Goal: Task Accomplishment & Management: Understand process/instructions

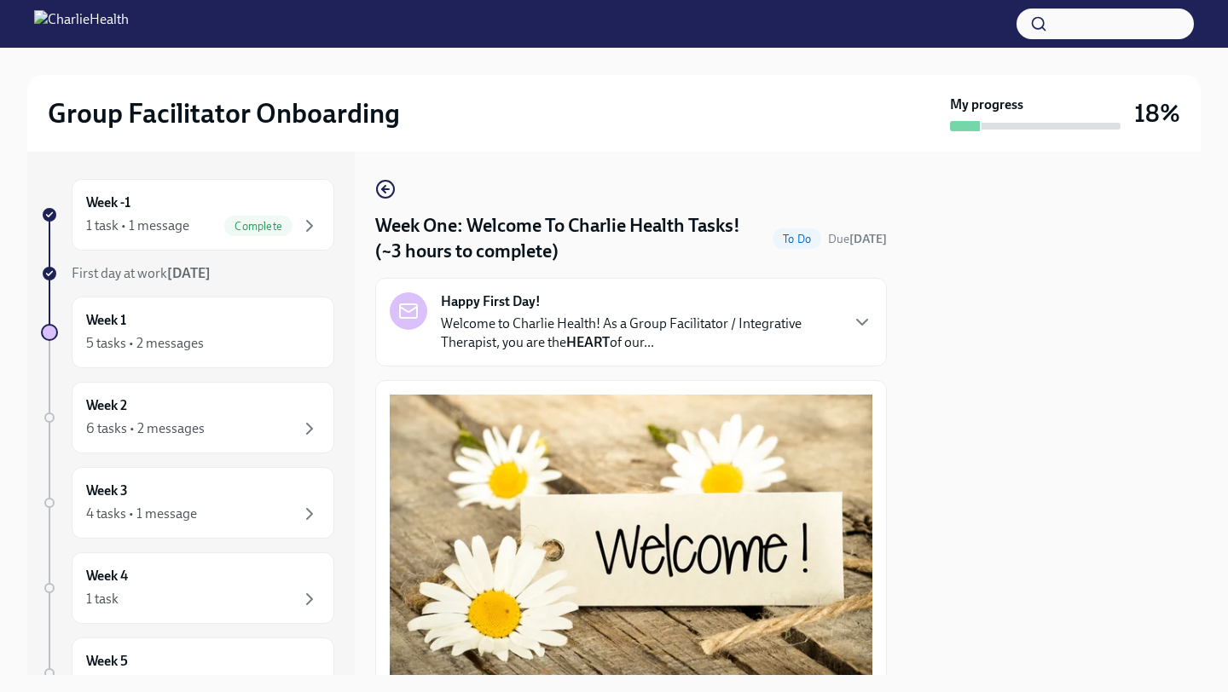
scroll to position [2133, 0]
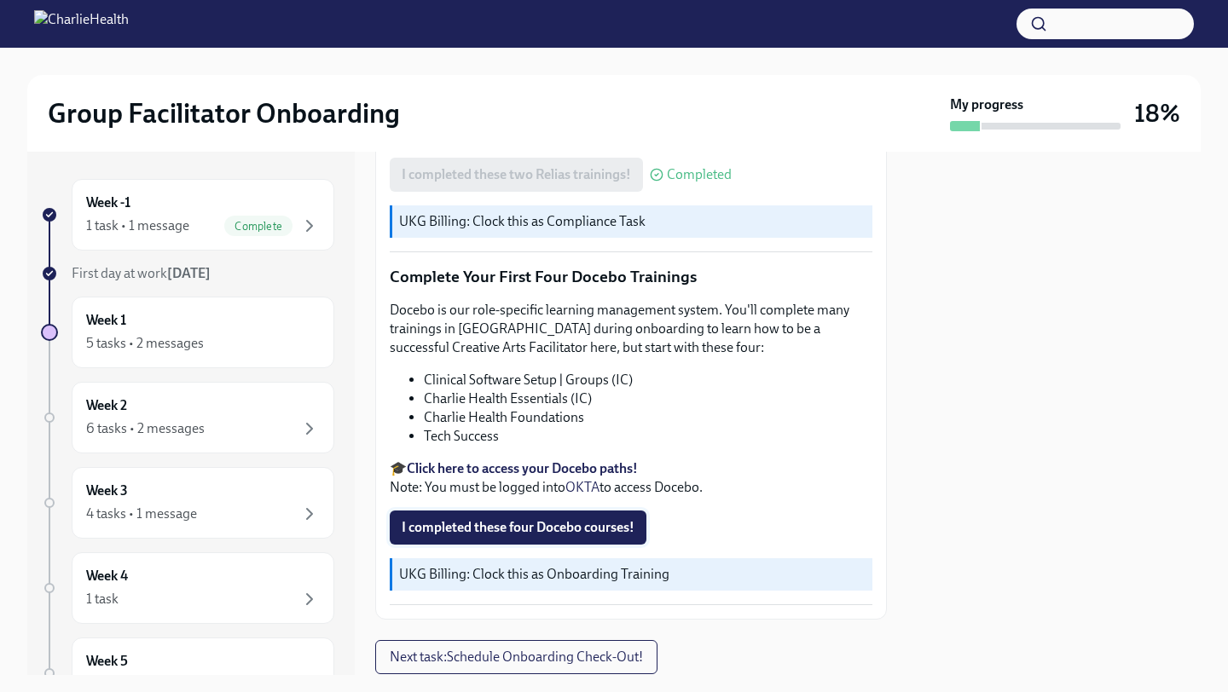
click at [547, 519] on span "I completed these four Docebo courses!" at bounding box center [518, 527] width 233 height 17
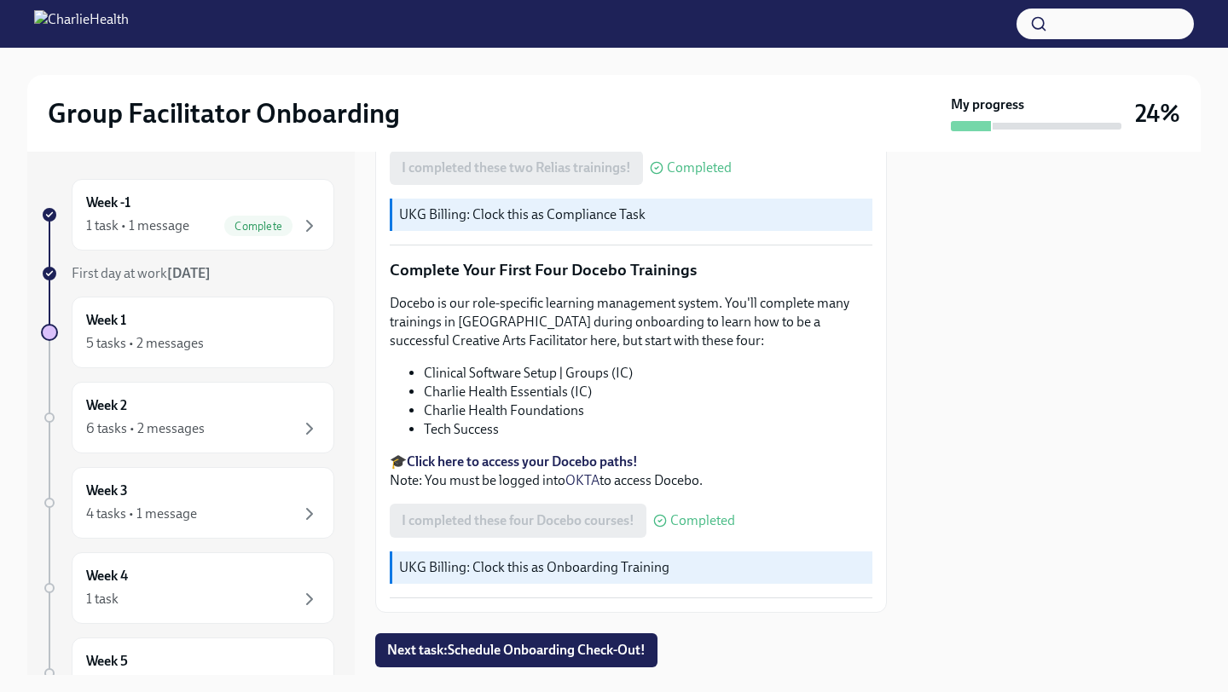
scroll to position [2168, 0]
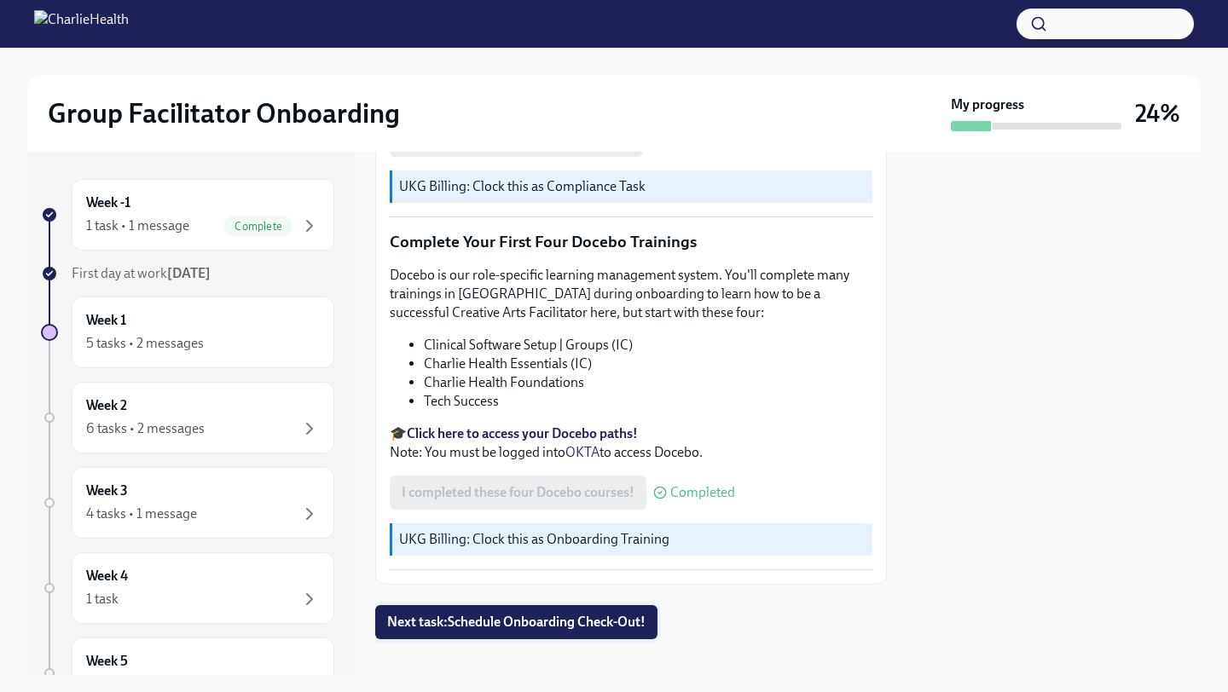
click at [588, 614] on span "Next task : Schedule Onboarding Check-Out!" at bounding box center [516, 622] width 258 height 17
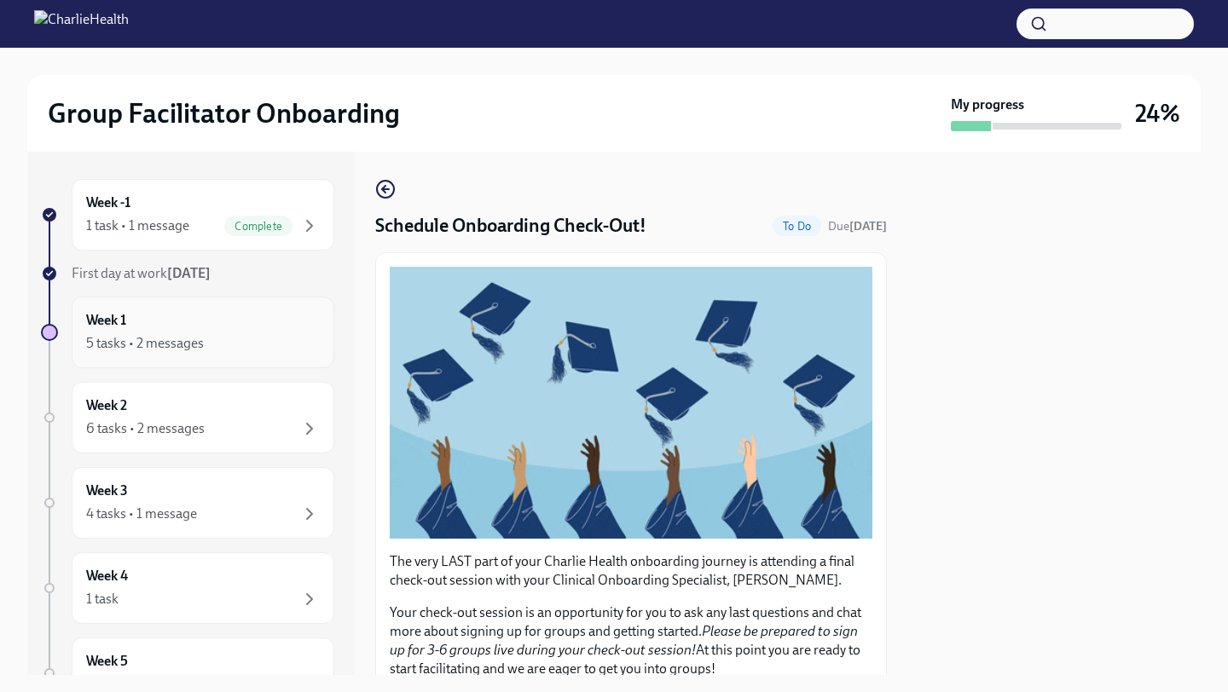
click at [261, 333] on div "5 tasks • 2 messages" at bounding box center [203, 343] width 234 height 20
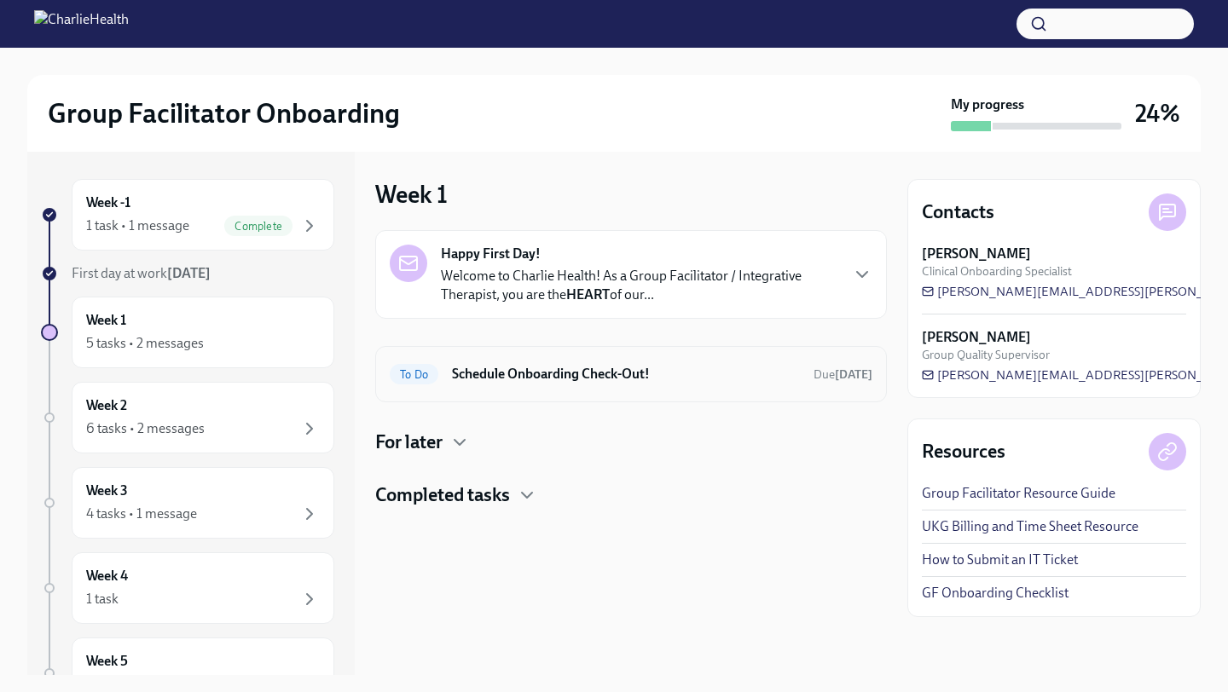
click at [592, 373] on h6 "Schedule Onboarding Check-Out!" at bounding box center [626, 374] width 348 height 19
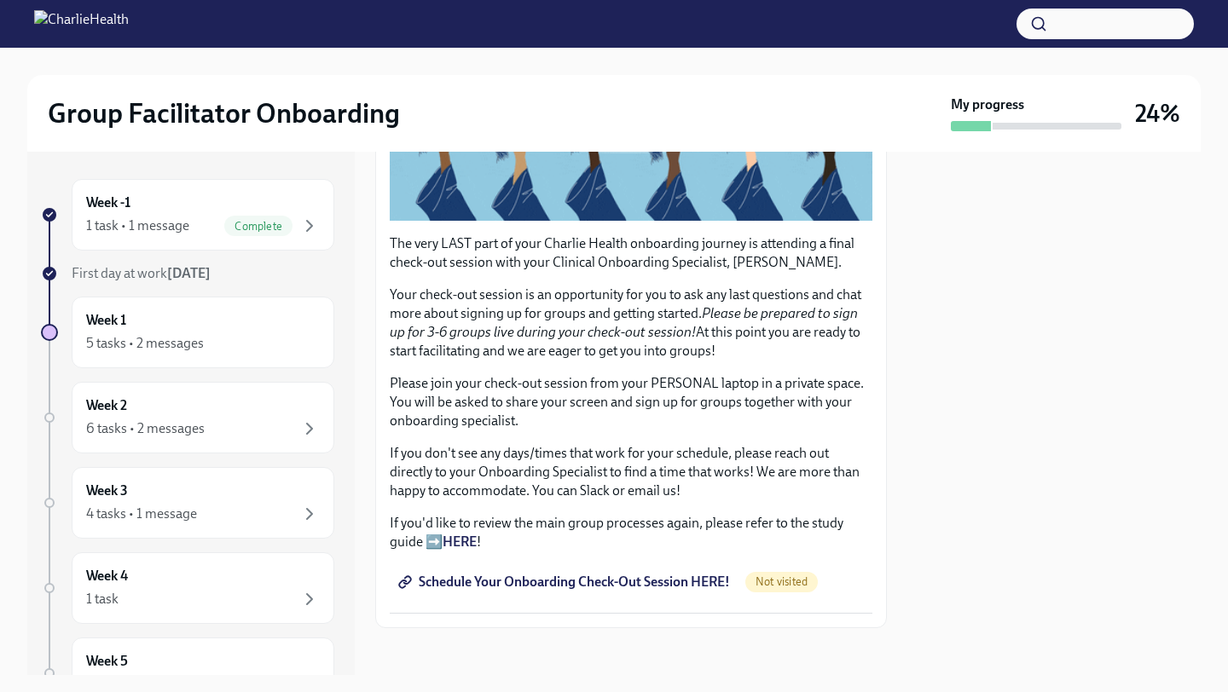
scroll to position [326, 0]
